Goal: Information Seeking & Learning: Learn about a topic

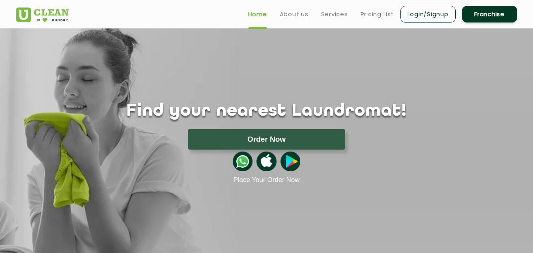
click at [339, 6] on ul "Home About us Services Pricing List Login/Signup Franchise" at bounding box center [379, 14] width 275 height 19
click at [339, 13] on link "Services" at bounding box center [334, 13] width 27 height 9
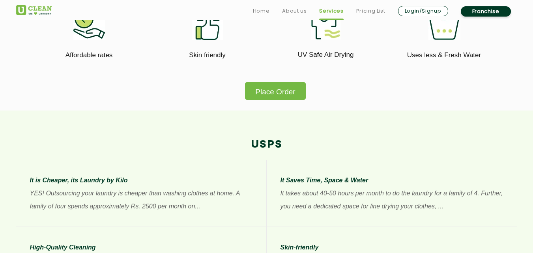
scroll to position [589, 0]
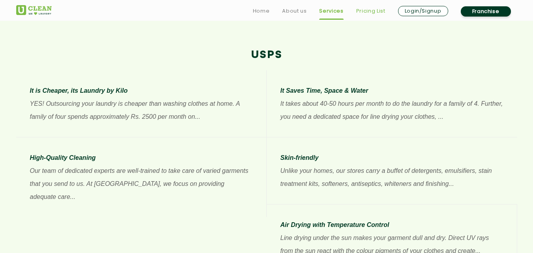
click at [376, 9] on link "Pricing List" at bounding box center [370, 10] width 29 height 9
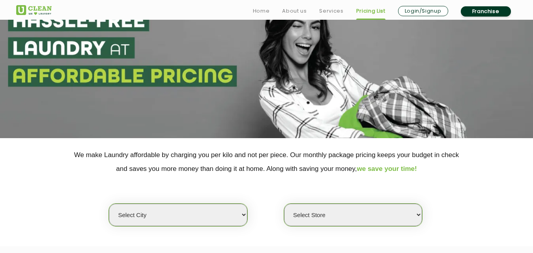
scroll to position [51, 0]
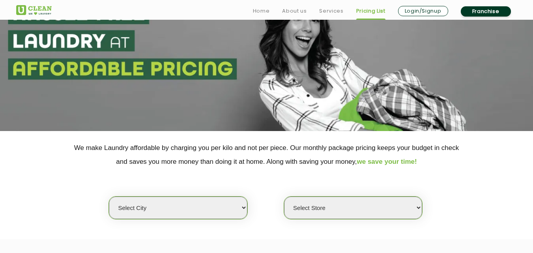
drag, startPoint x: 215, startPoint y: 225, endPoint x: 214, endPoint y: 216, distance: 8.7
click at [214, 216] on section "We make Laundry affordable by charging you per kilo and not per piece. Our mont…" at bounding box center [266, 185] width 533 height 108
click at [214, 216] on select "Select city [GEOGRAPHIC_DATA] [GEOGRAPHIC_DATA] [GEOGRAPHIC_DATA] [GEOGRAPHIC_D…" at bounding box center [178, 208] width 138 height 22
drag, startPoint x: 249, startPoint y: 208, endPoint x: 242, endPoint y: 208, distance: 7.1
click at [242, 208] on div "Select city [GEOGRAPHIC_DATA] [GEOGRAPHIC_DATA] [GEOGRAPHIC_DATA] [GEOGRAPHIC_D…" at bounding box center [266, 194] width 513 height 51
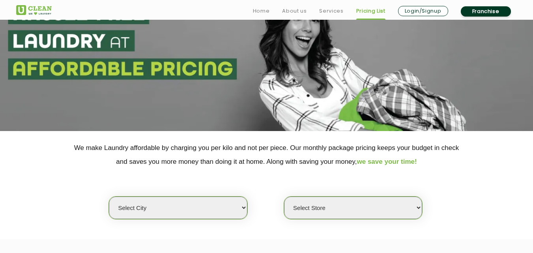
click at [242, 208] on select "Select city [GEOGRAPHIC_DATA] [GEOGRAPHIC_DATA] [GEOGRAPHIC_DATA] [GEOGRAPHIC_D…" at bounding box center [178, 208] width 138 height 22
click at [242, 207] on select "Select city [GEOGRAPHIC_DATA] [GEOGRAPHIC_DATA] [GEOGRAPHIC_DATA] [GEOGRAPHIC_D…" at bounding box center [178, 208] width 138 height 22
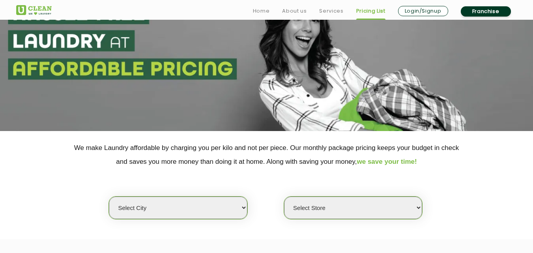
click at [242, 207] on select "Select city [GEOGRAPHIC_DATA] [GEOGRAPHIC_DATA] [GEOGRAPHIC_DATA] [GEOGRAPHIC_D…" at bounding box center [178, 208] width 138 height 22
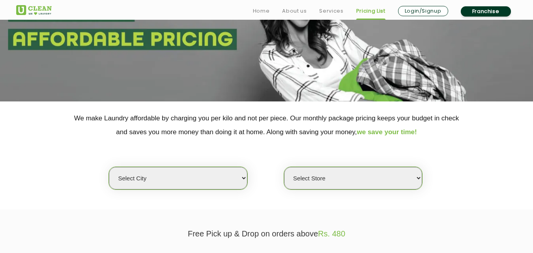
drag, startPoint x: 195, startPoint y: 161, endPoint x: 195, endPoint y: 167, distance: 5.9
click at [195, 167] on div "Select city [GEOGRAPHIC_DATA] [GEOGRAPHIC_DATA] [GEOGRAPHIC_DATA] [GEOGRAPHIC_D…" at bounding box center [266, 164] width 513 height 51
click at [195, 167] on div "Select city [GEOGRAPHIC_DATA] [GEOGRAPHIC_DATA] [GEOGRAPHIC_DATA] [GEOGRAPHIC_D…" at bounding box center [178, 178] width 139 height 23
click at [235, 176] on select "Select city [GEOGRAPHIC_DATA] [GEOGRAPHIC_DATA] [GEOGRAPHIC_DATA] [GEOGRAPHIC_D…" at bounding box center [178, 178] width 138 height 22
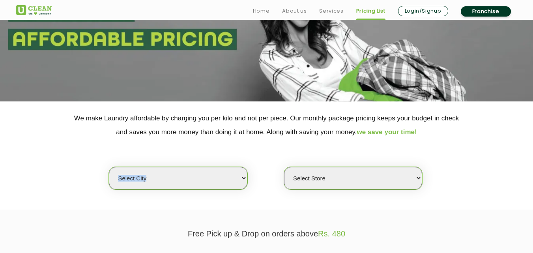
click at [235, 176] on select "Select city [GEOGRAPHIC_DATA] [GEOGRAPHIC_DATA] [GEOGRAPHIC_DATA] [GEOGRAPHIC_D…" at bounding box center [178, 178] width 138 height 22
click at [238, 176] on select "Select city [GEOGRAPHIC_DATA] [GEOGRAPHIC_DATA] [GEOGRAPHIC_DATA] [GEOGRAPHIC_D…" at bounding box center [178, 178] width 138 height 22
select select "15"
click at [109, 167] on select "Select city [GEOGRAPHIC_DATA] [GEOGRAPHIC_DATA] [GEOGRAPHIC_DATA] [GEOGRAPHIC_D…" at bounding box center [178, 178] width 138 height 22
select select "0"
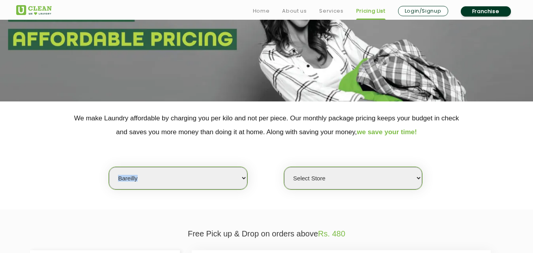
click at [410, 181] on select "Select Store [GEOGRAPHIC_DATA]" at bounding box center [353, 178] width 138 height 22
